Goal: Information Seeking & Learning: Learn about a topic

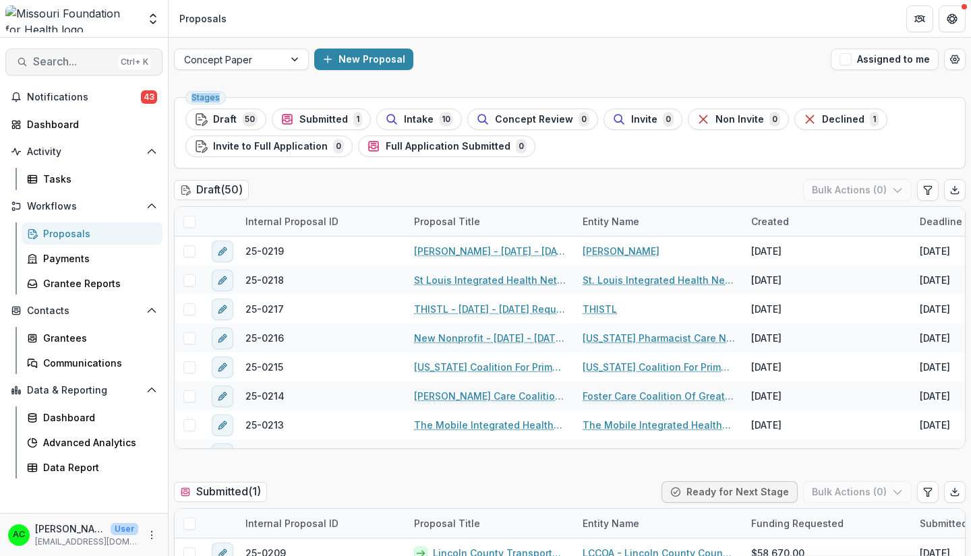
click at [88, 65] on span "Search..." at bounding box center [73, 61] width 80 height 13
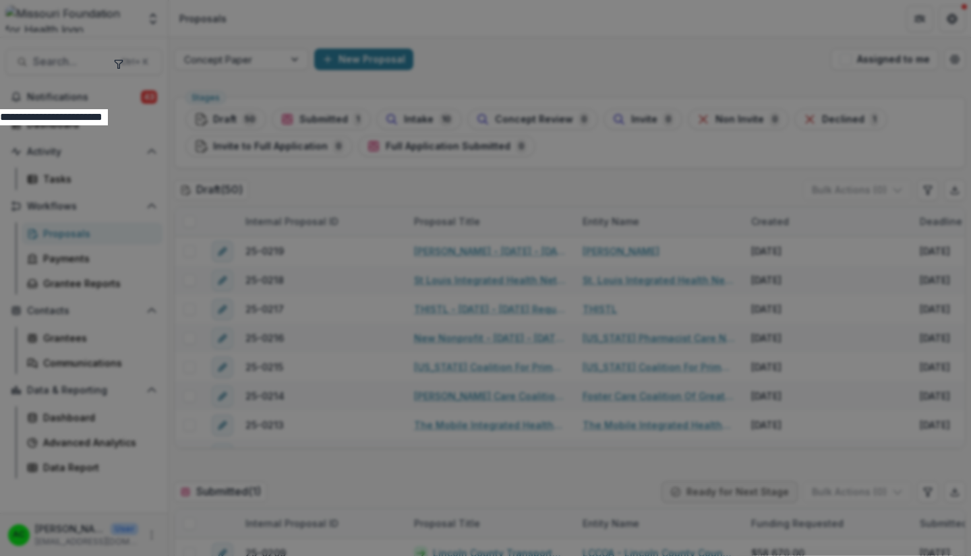
type input "**********"
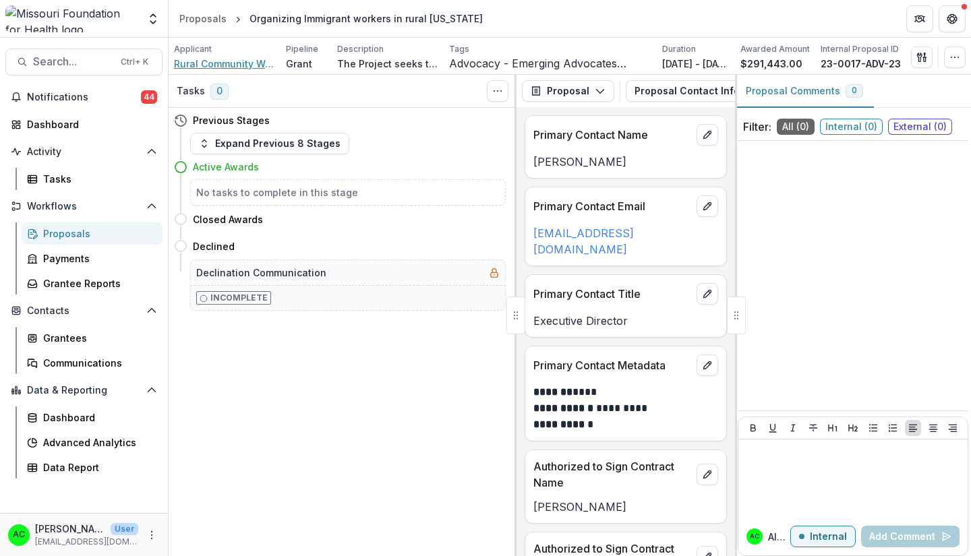
click at [187, 63] on span "Rural Community Workers Alliance" at bounding box center [224, 64] width 101 height 14
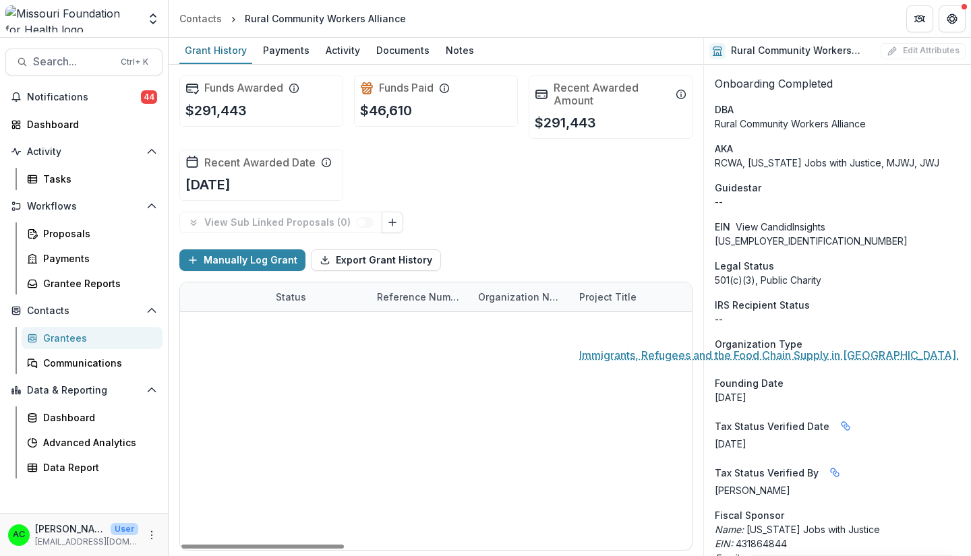
click at [607, 323] on link "Immigrants, Refugees and the Food Chain Supply in [GEOGRAPHIC_DATA]." at bounding box center [655, 327] width 152 height 14
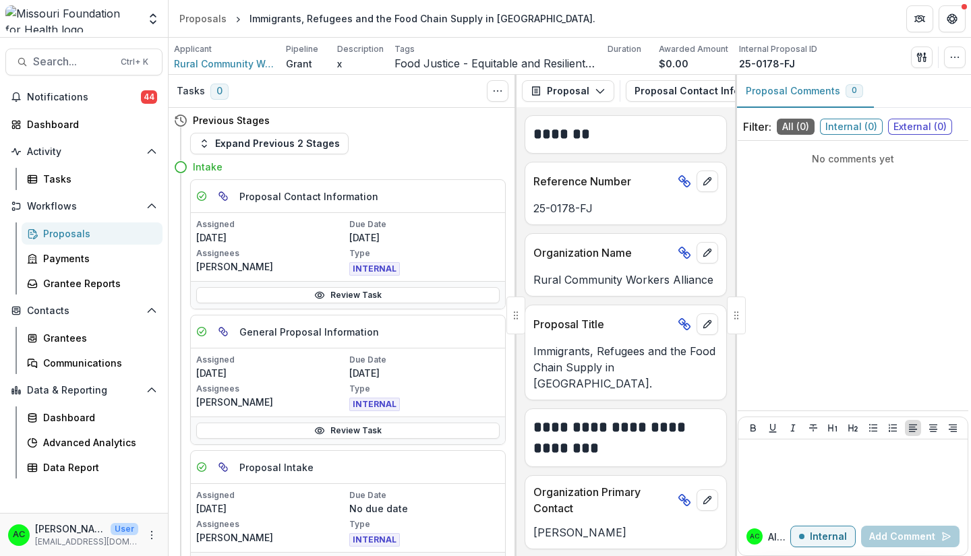
click at [735, 310] on div at bounding box center [736, 316] width 19 height 38
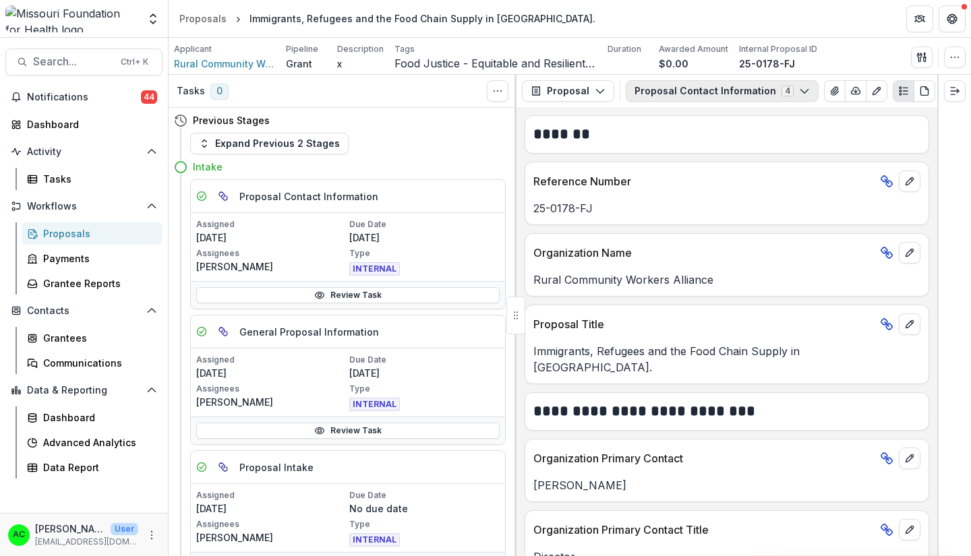
click at [799, 90] on icon "button" at bounding box center [804, 91] width 11 height 11
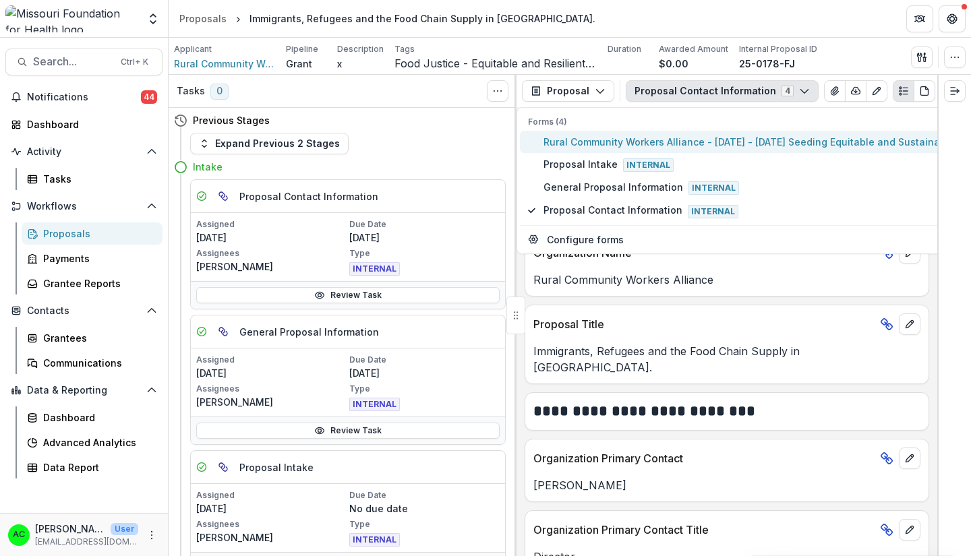
type button "0"
click at [805, 147] on span "Rural Community Workers Alliance - [DATE] - [DATE] Seeding Equitable and Sustai…" at bounding box center [784, 142] width 480 height 14
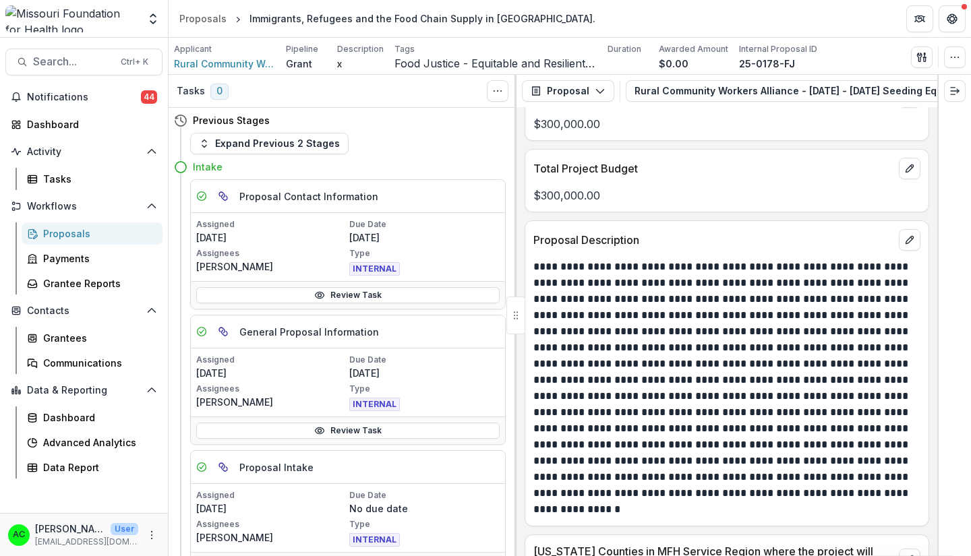
scroll to position [5677, 0]
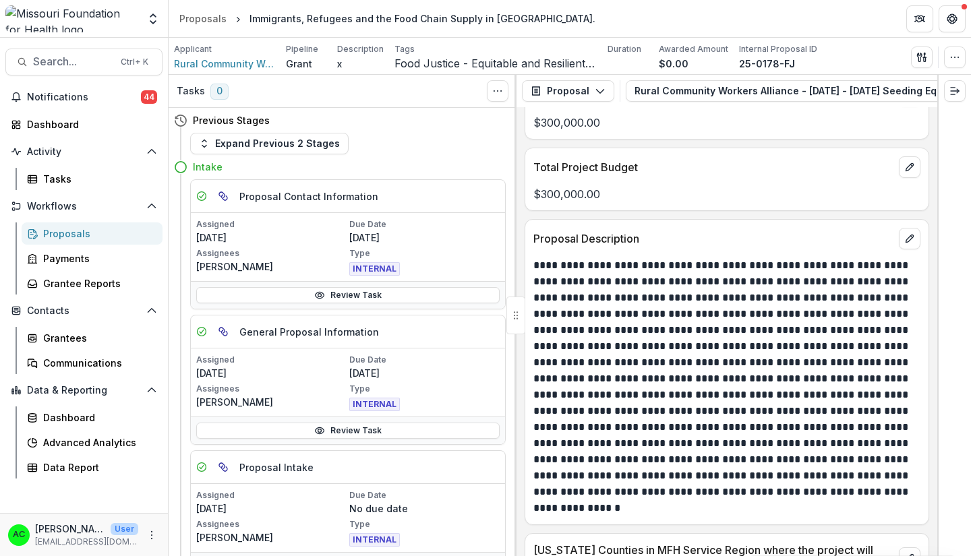
click at [653, 293] on p at bounding box center [724, 387] width 383 height 259
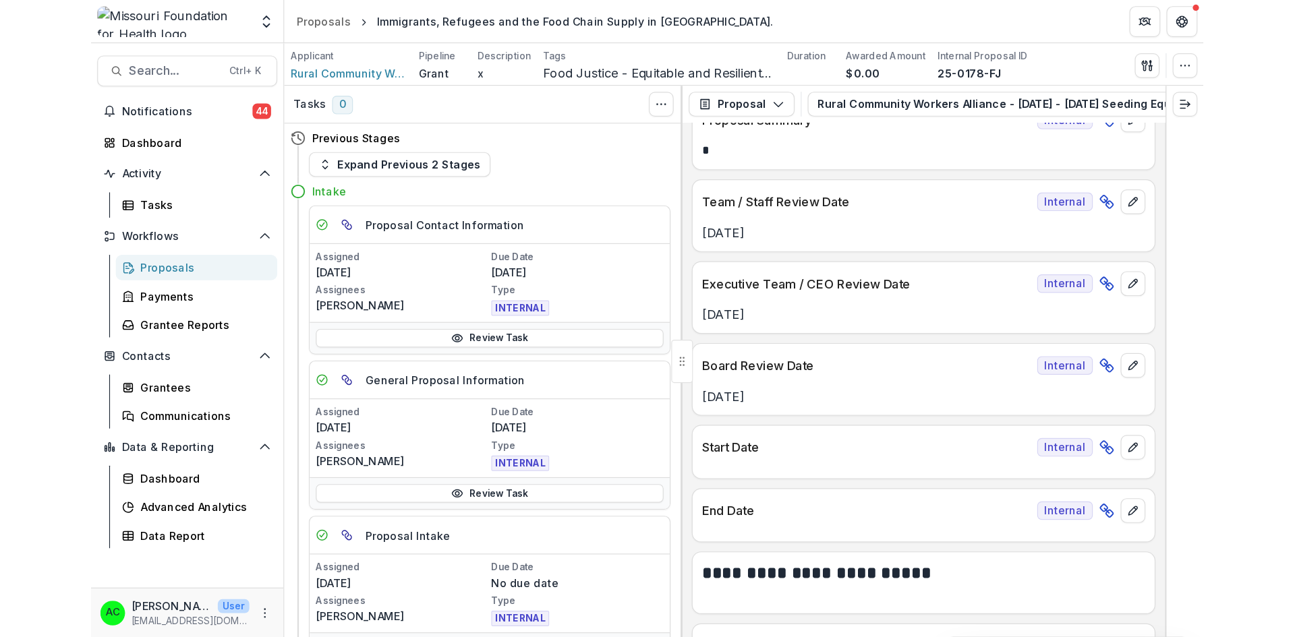
scroll to position [0, 0]
